Goal: Navigation & Orientation: Find specific page/section

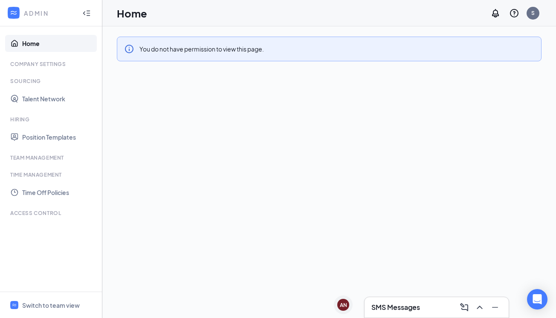
click at [58, 43] on link "Home" at bounding box center [58, 43] width 73 height 17
click at [40, 137] on link "Position Templates" at bounding box center [58, 137] width 73 height 17
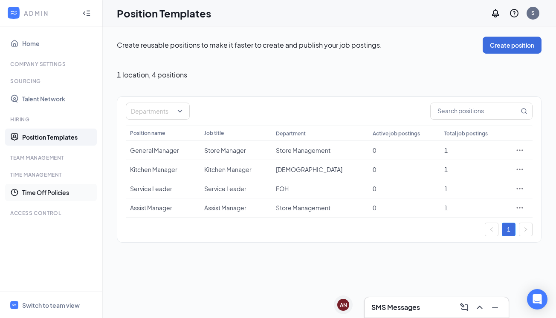
click at [46, 198] on link "Time Off Policies" at bounding box center [58, 192] width 73 height 17
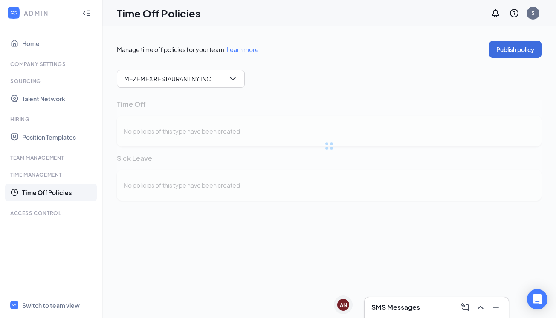
click at [43, 157] on div "Team Management" at bounding box center [51, 157] width 83 height 7
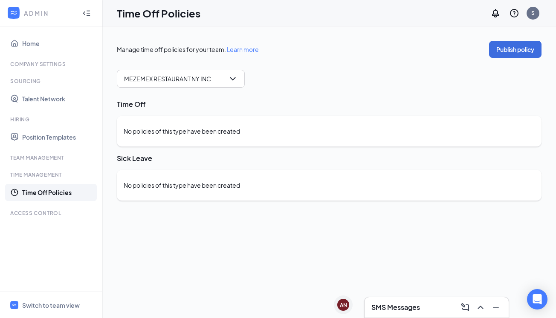
click at [43, 157] on div "Team Management" at bounding box center [51, 157] width 83 height 7
click at [37, 158] on div "Team Management" at bounding box center [51, 157] width 83 height 7
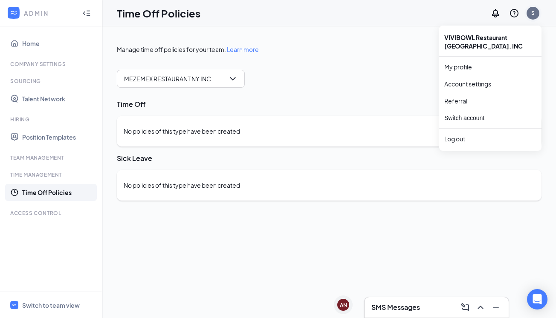
click at [534, 15] on div "S" at bounding box center [532, 12] width 3 height 7
click at [473, 63] on link "My profile" at bounding box center [490, 67] width 92 height 9
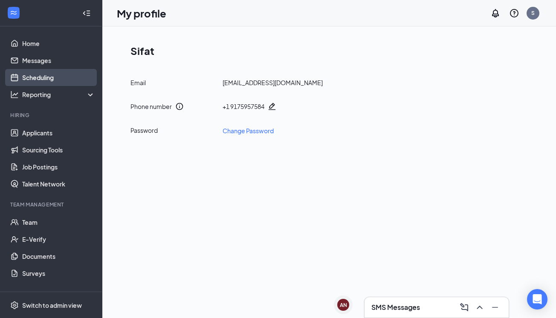
click at [54, 80] on link "Scheduling" at bounding box center [58, 77] width 73 height 17
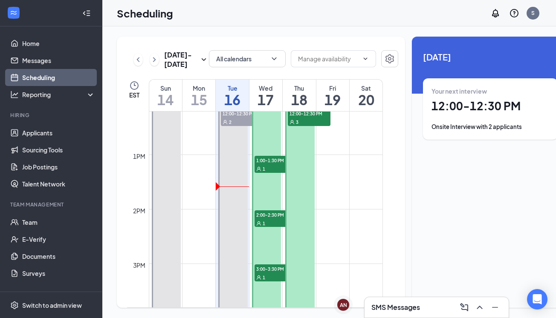
scroll to position [667, 0]
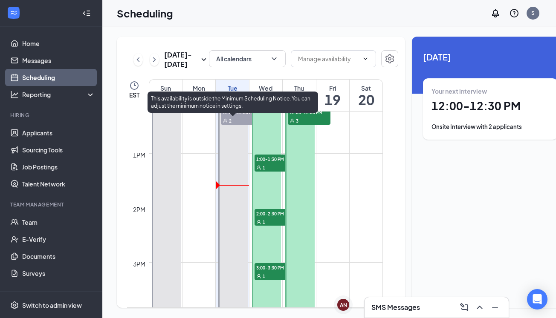
click at [246, 125] on div "2" at bounding box center [242, 120] width 43 height 9
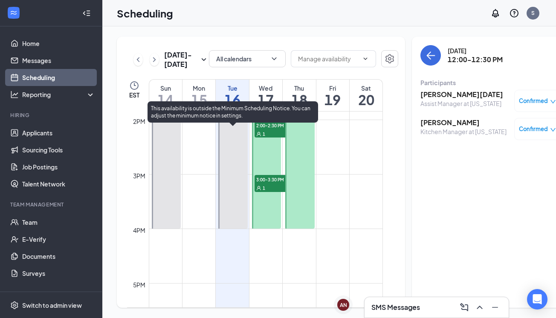
scroll to position [735, 0]
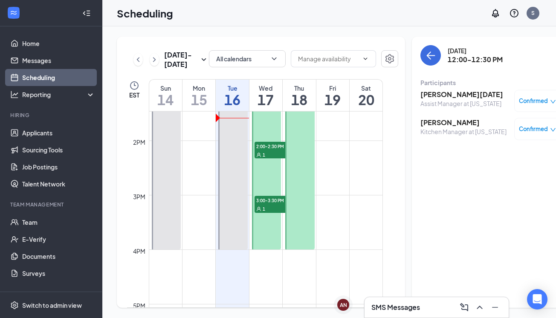
click at [539, 134] on div "Confirmed" at bounding box center [537, 129] width 46 height 22
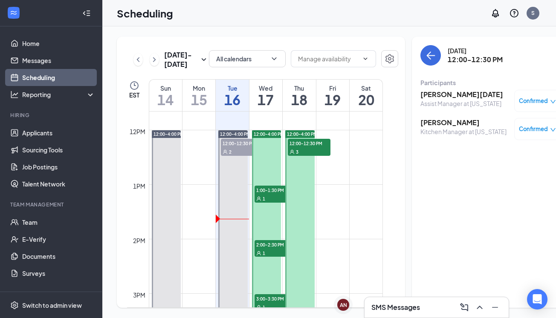
scroll to position [637, 0]
